Goal: Transaction & Acquisition: Purchase product/service

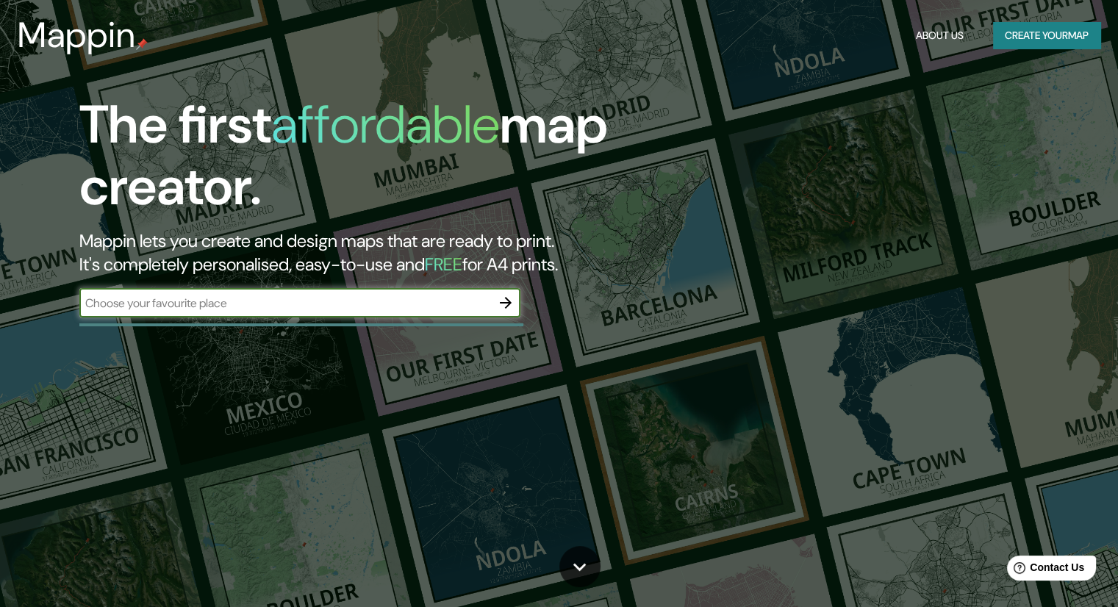
click at [336, 297] on input "text" at bounding box center [284, 303] width 411 height 17
type input "carrer torrent de l'olla"
click at [498, 306] on icon "button" at bounding box center [506, 303] width 18 height 18
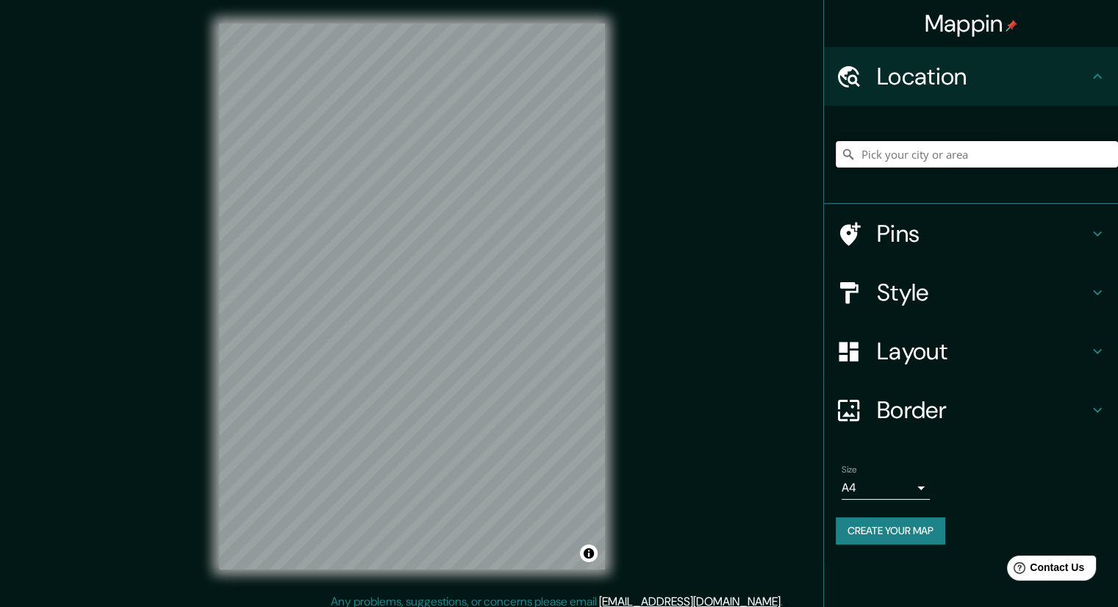
click at [895, 155] on input "Pick your city or area" at bounding box center [976, 154] width 282 height 26
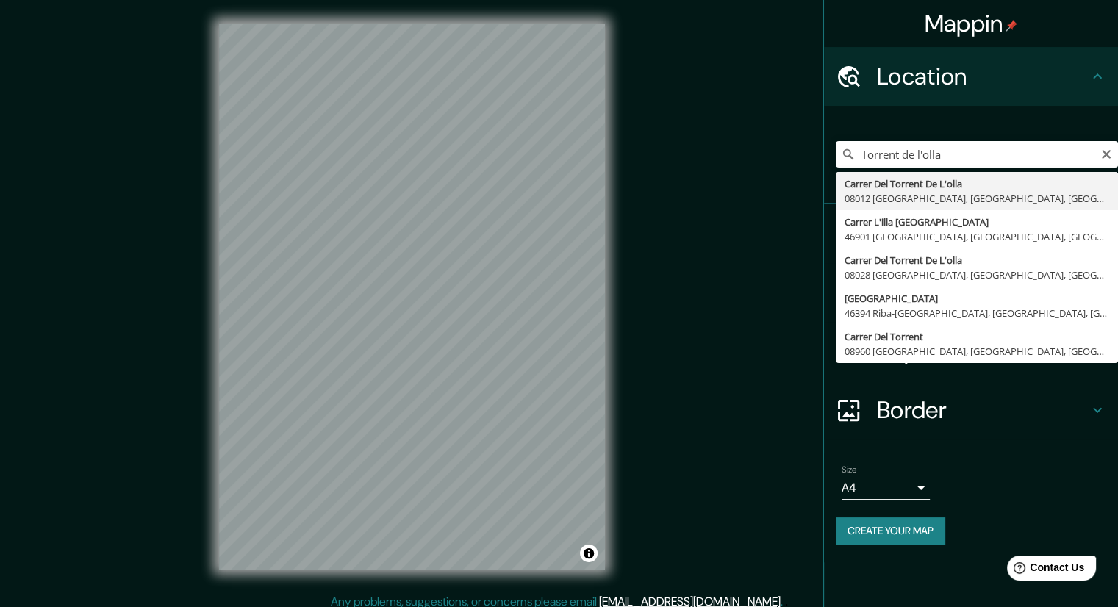
type input "Carrer Del Torrent De L'olla, 08012 [GEOGRAPHIC_DATA], [GEOGRAPHIC_DATA], [GEOG…"
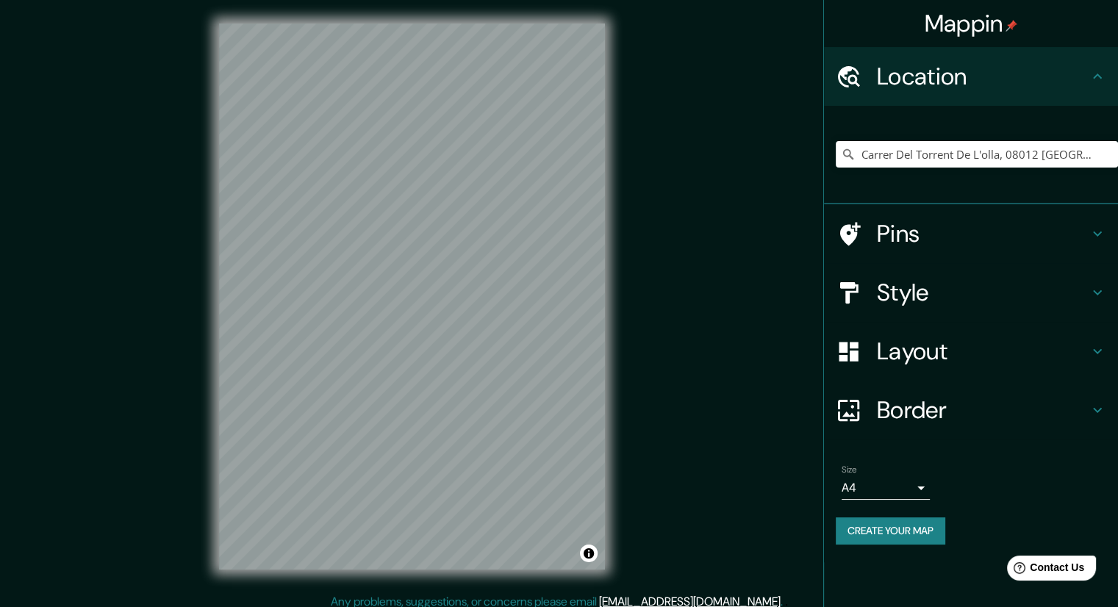
click at [935, 309] on div "Style" at bounding box center [971, 292] width 294 height 59
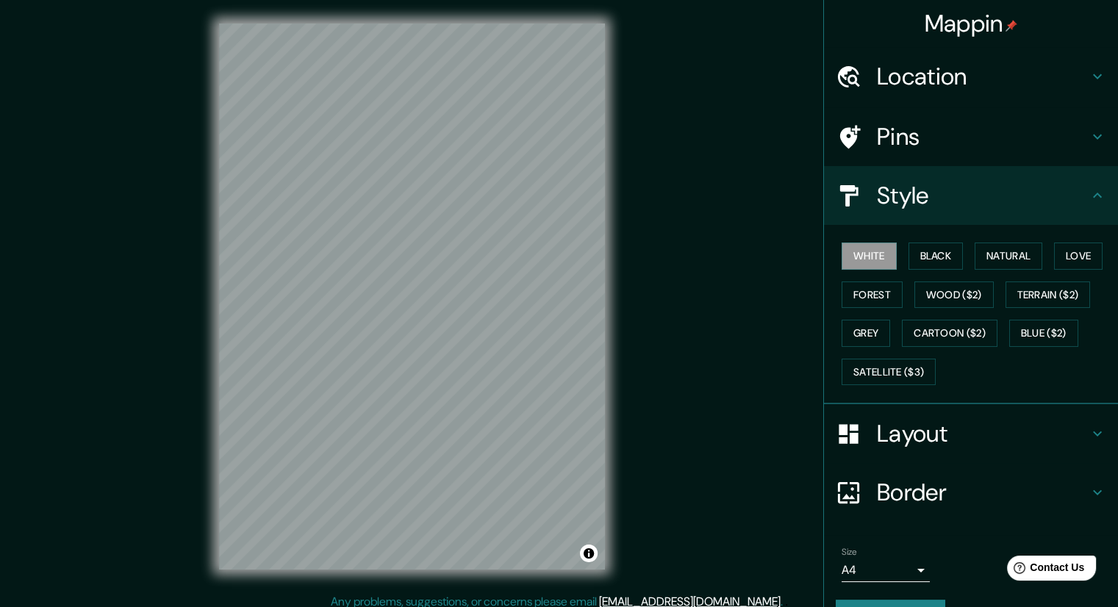
click at [940, 277] on div "White Black Natural Love Forest Wood ($2) Terrain ($2) Grey Cartoon ($2) Blue (…" at bounding box center [976, 314] width 282 height 154
click at [938, 265] on button "Black" at bounding box center [935, 255] width 55 height 27
click at [1004, 262] on button "Natural" at bounding box center [1008, 255] width 68 height 27
click at [1058, 260] on button "Love" at bounding box center [1078, 255] width 48 height 27
click at [882, 289] on button "Forest" at bounding box center [871, 294] width 61 height 27
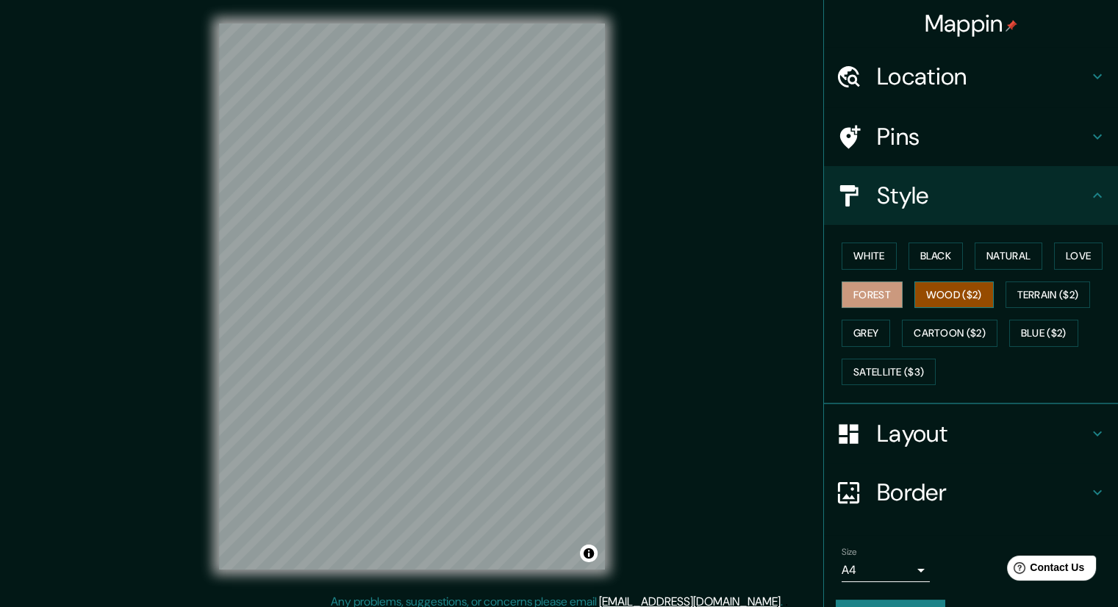
click at [941, 286] on button "Wood ($2)" at bounding box center [953, 294] width 79 height 27
click at [885, 295] on button "Forest" at bounding box center [871, 294] width 61 height 27
click at [870, 320] on button "Grey" at bounding box center [865, 333] width 48 height 27
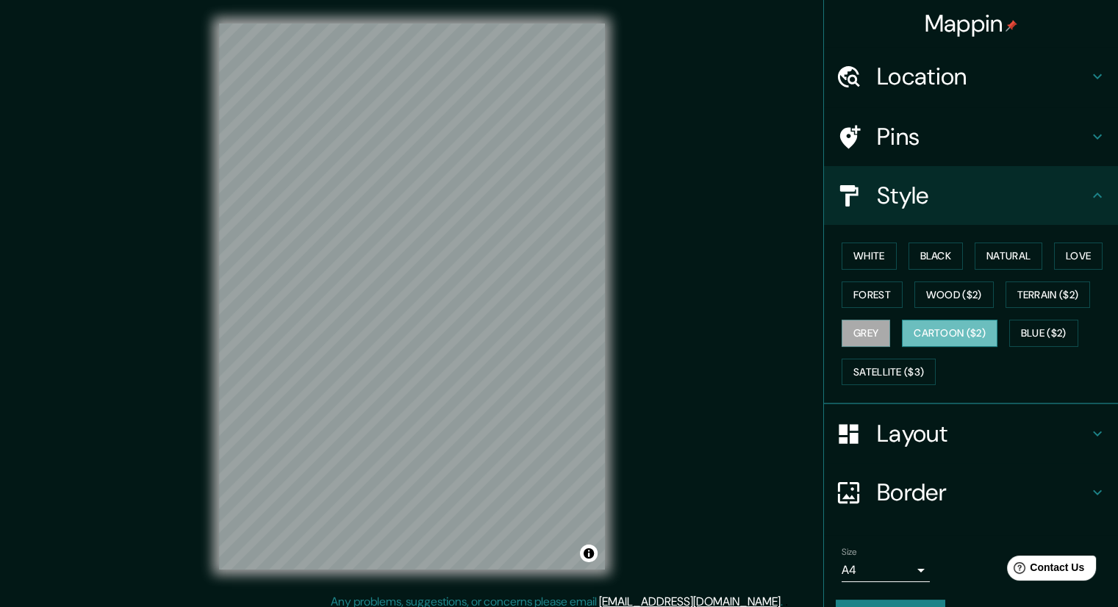
click at [917, 328] on button "Cartoon ($2)" at bounding box center [950, 333] width 96 height 27
click at [905, 375] on button "Satellite ($3)" at bounding box center [888, 372] width 94 height 27
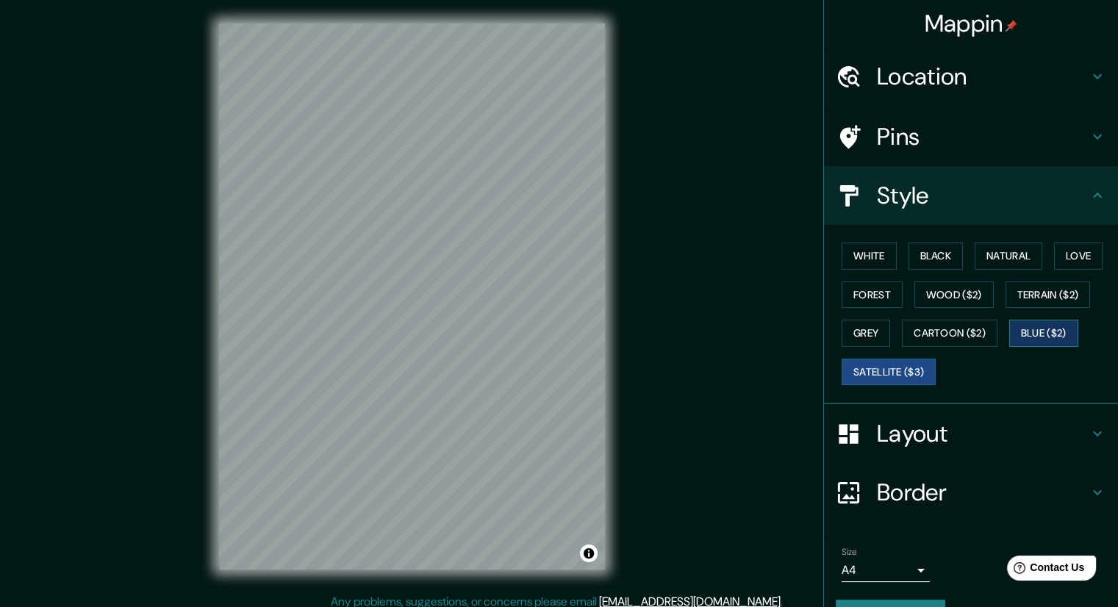
click at [1048, 327] on button "Blue ($2)" at bounding box center [1043, 333] width 69 height 27
click at [1052, 290] on button "Terrain ($2)" at bounding box center [1047, 294] width 85 height 27
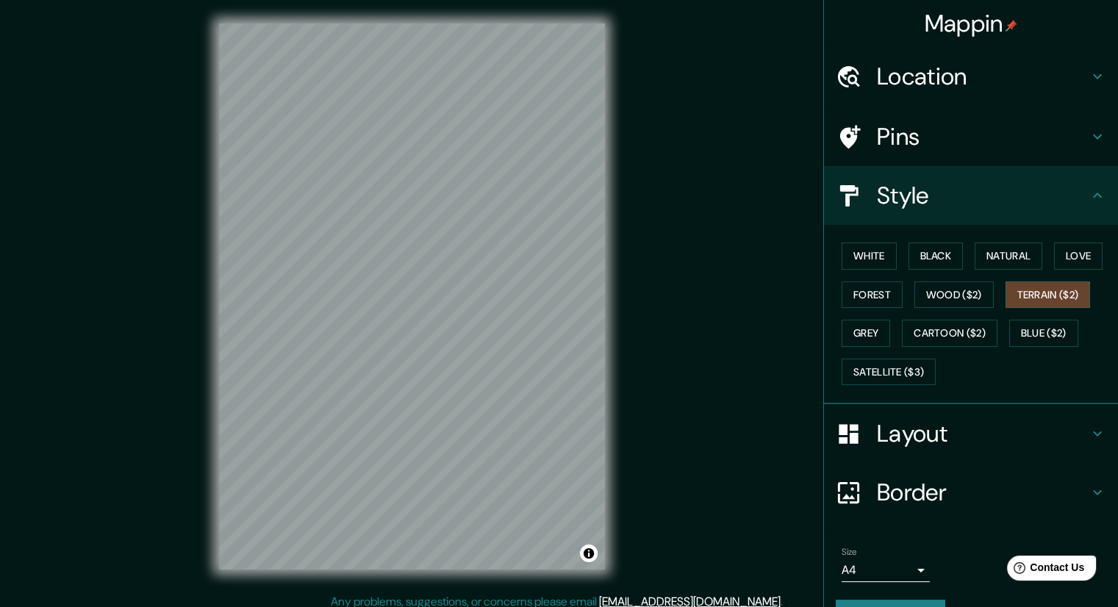
click at [890, 441] on h4 "Layout" at bounding box center [983, 433] width 212 height 29
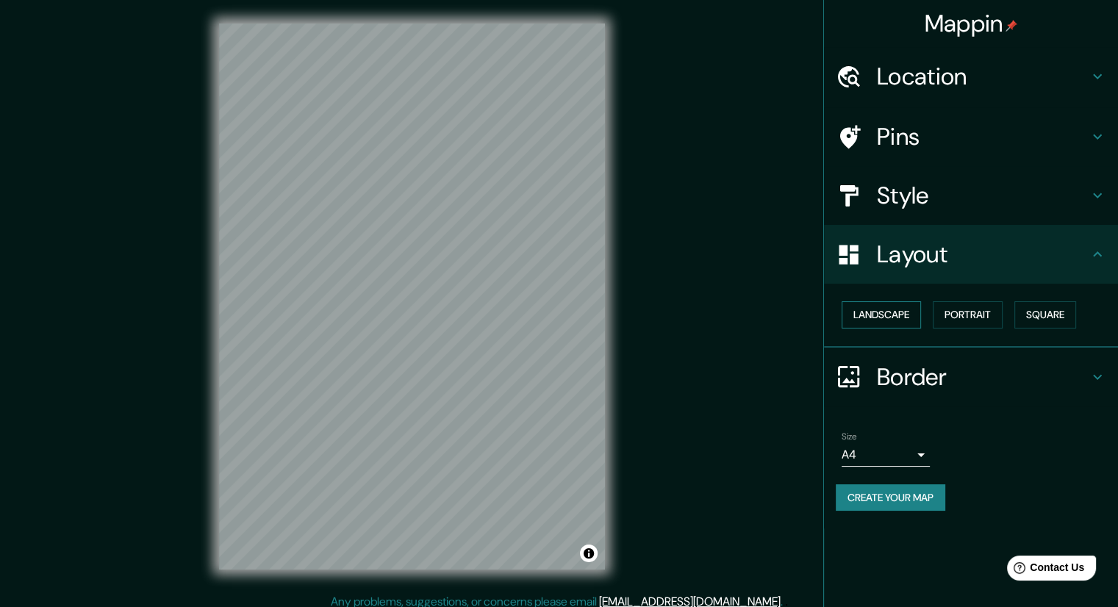
click at [890, 304] on button "Landscape" at bounding box center [880, 314] width 79 height 27
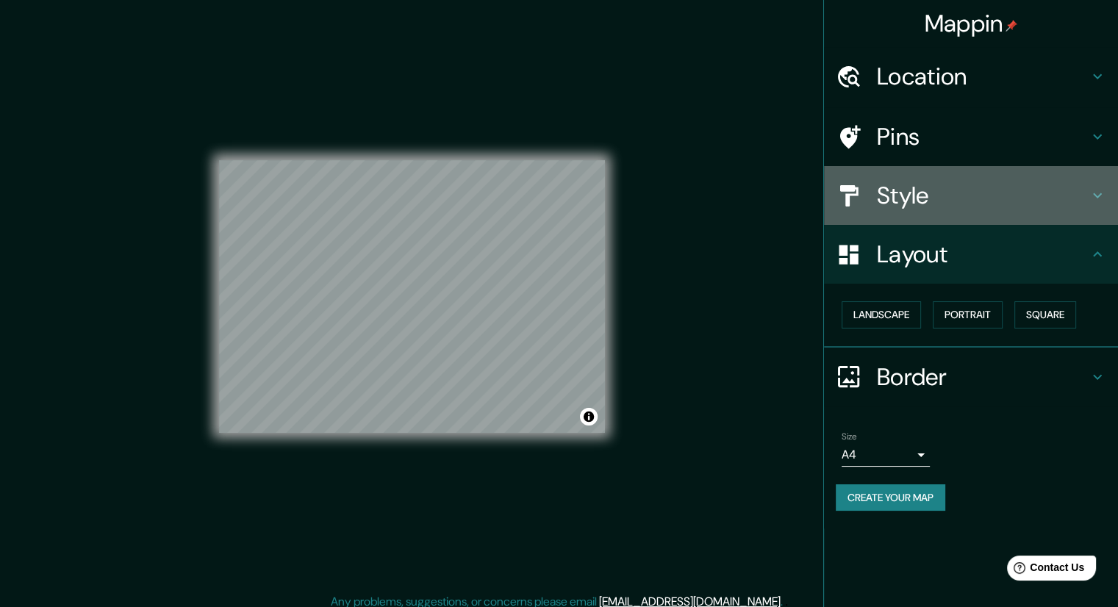
click at [970, 205] on h4 "Style" at bounding box center [983, 195] width 212 height 29
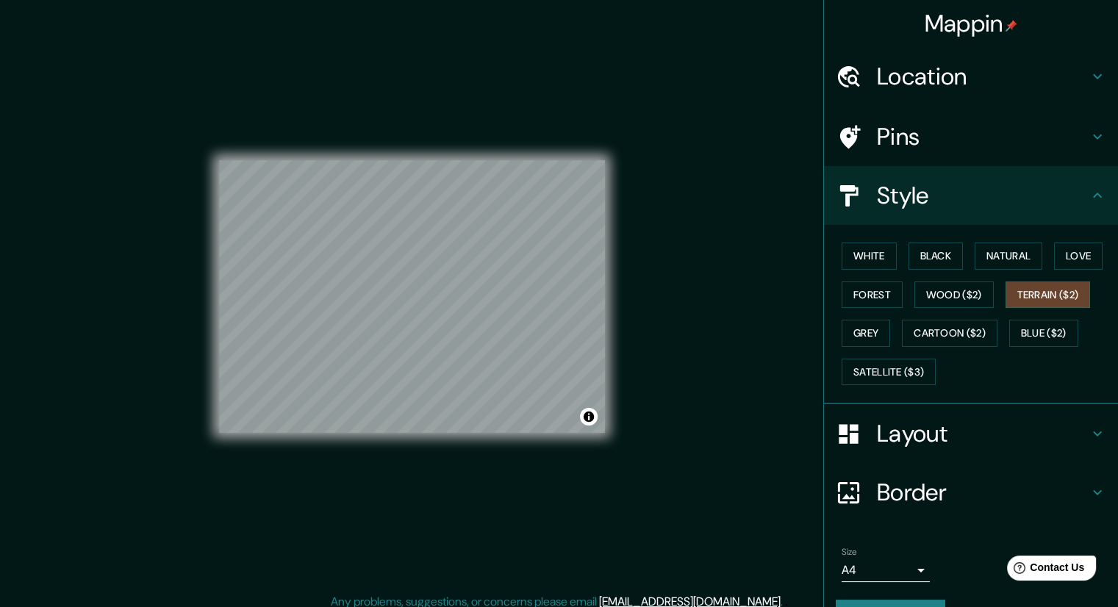
click at [1055, 237] on div "White Black Natural Love Forest Wood ($2) Terrain ($2) Grey Cartoon ($2) Blue (…" at bounding box center [976, 314] width 282 height 154
click at [1014, 257] on button "Natural" at bounding box center [1008, 255] width 68 height 27
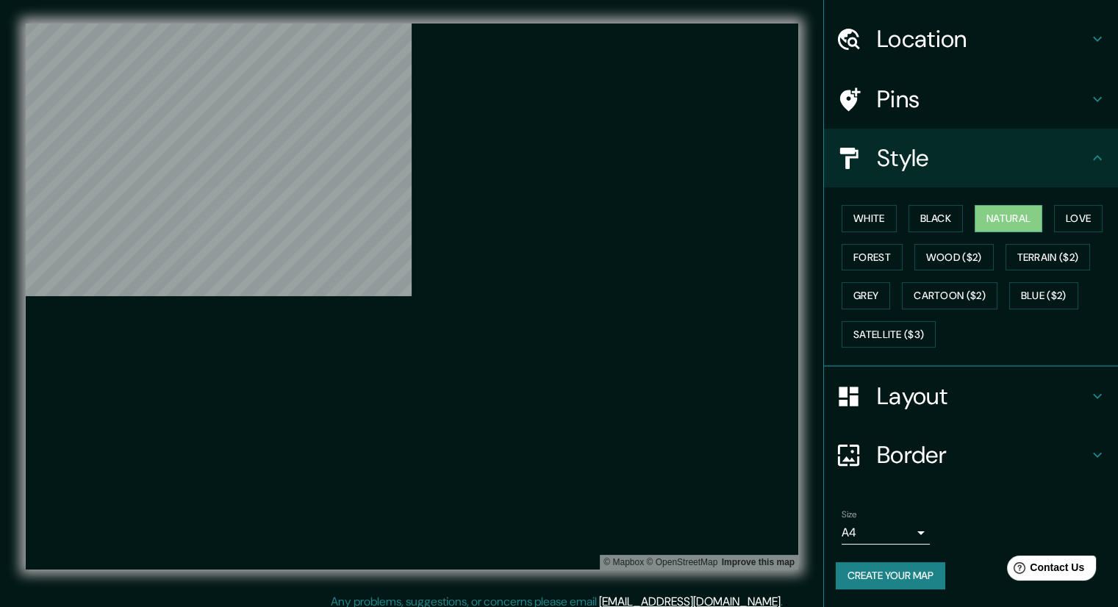
scroll to position [35, 0]
